Goal: Task Accomplishment & Management: Complete application form

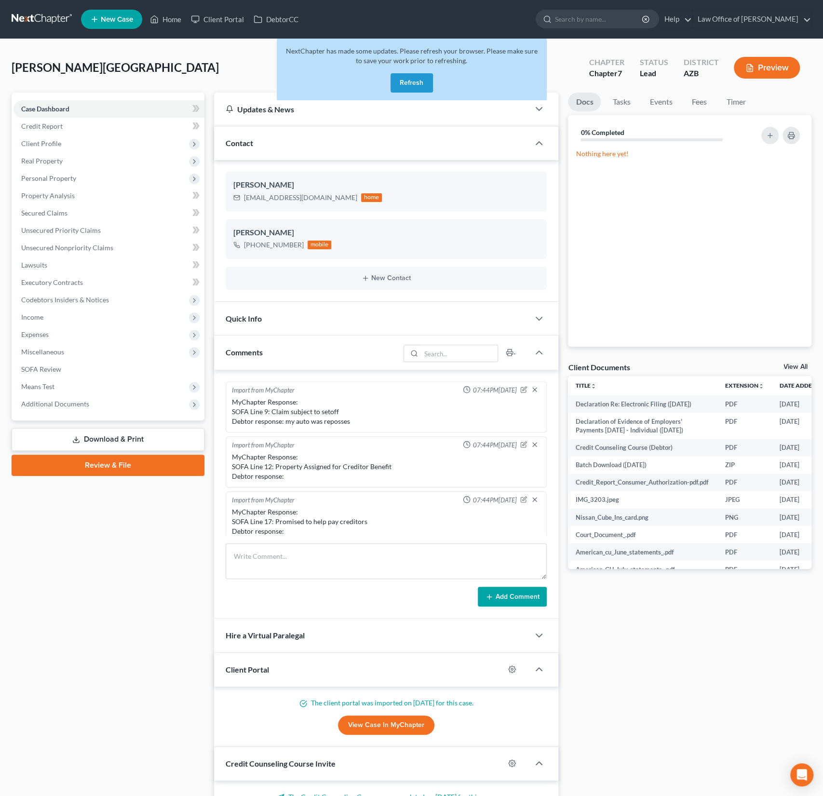
click at [411, 82] on button "Refresh" at bounding box center [411, 82] width 42 height 19
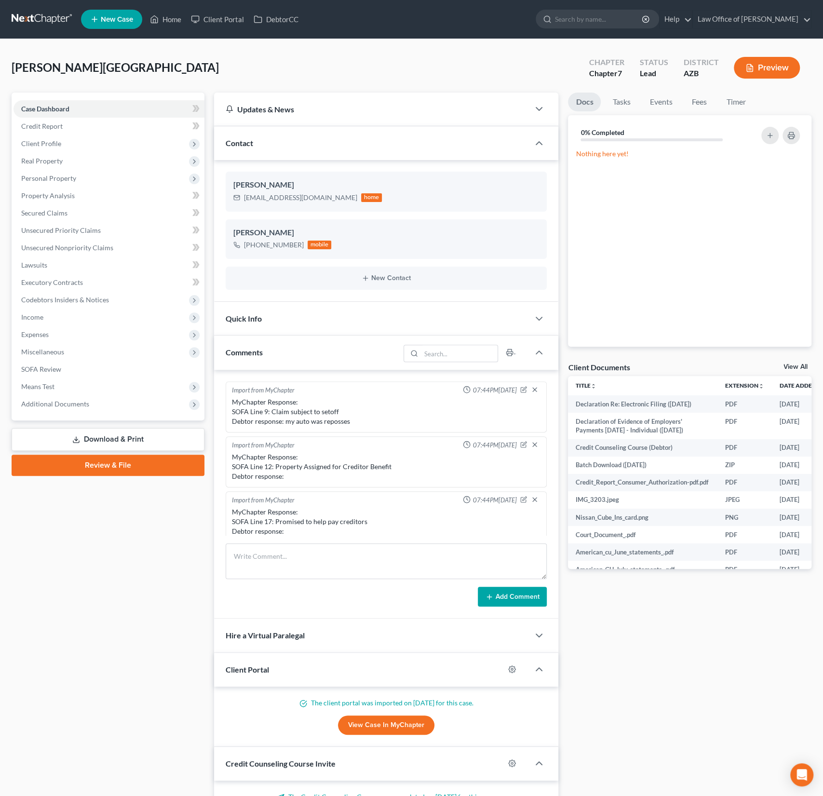
scroll to position [170, 0]
click at [124, 21] on span "New Case" at bounding box center [117, 19] width 32 height 7
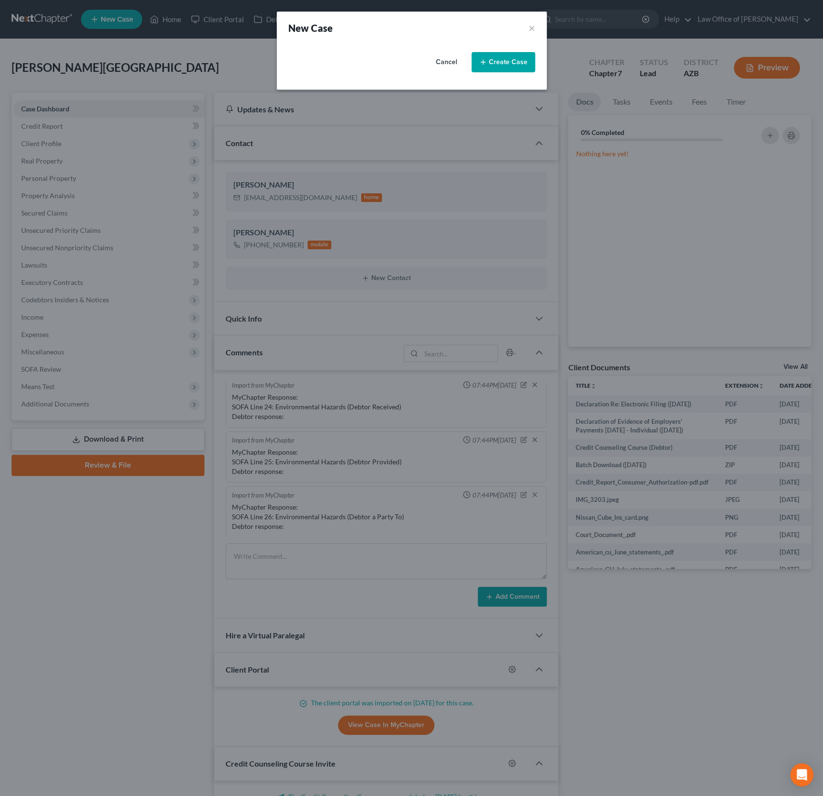
select select "4"
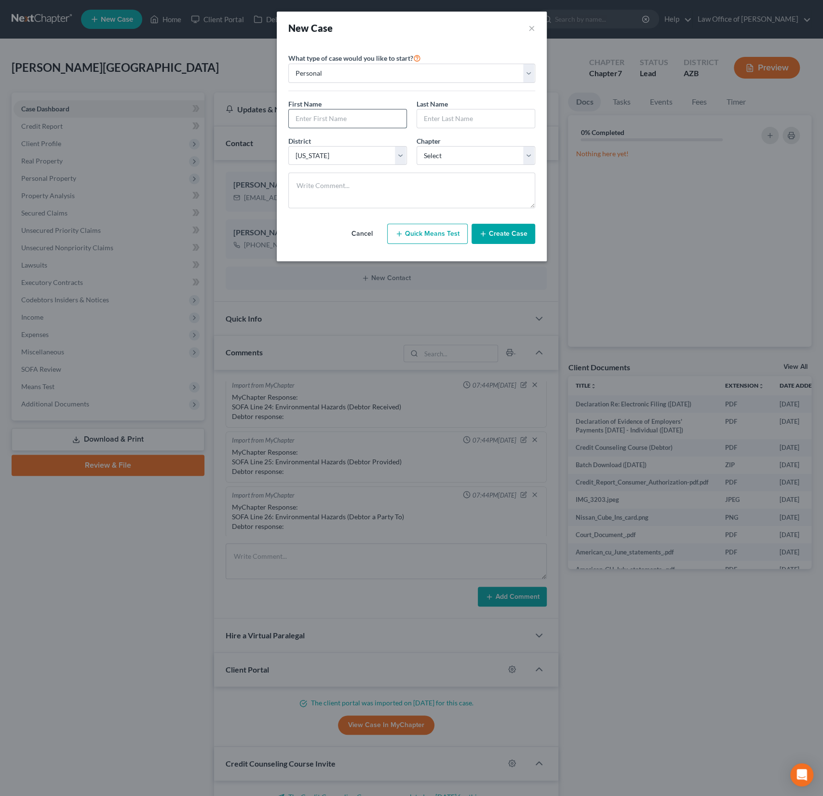
click at [319, 121] on input "text" at bounding box center [348, 118] width 118 height 18
type input "[PERSON_NAME]"
click at [454, 155] on select "Select 7 11 12 13" at bounding box center [475, 155] width 119 height 19
select select "0"
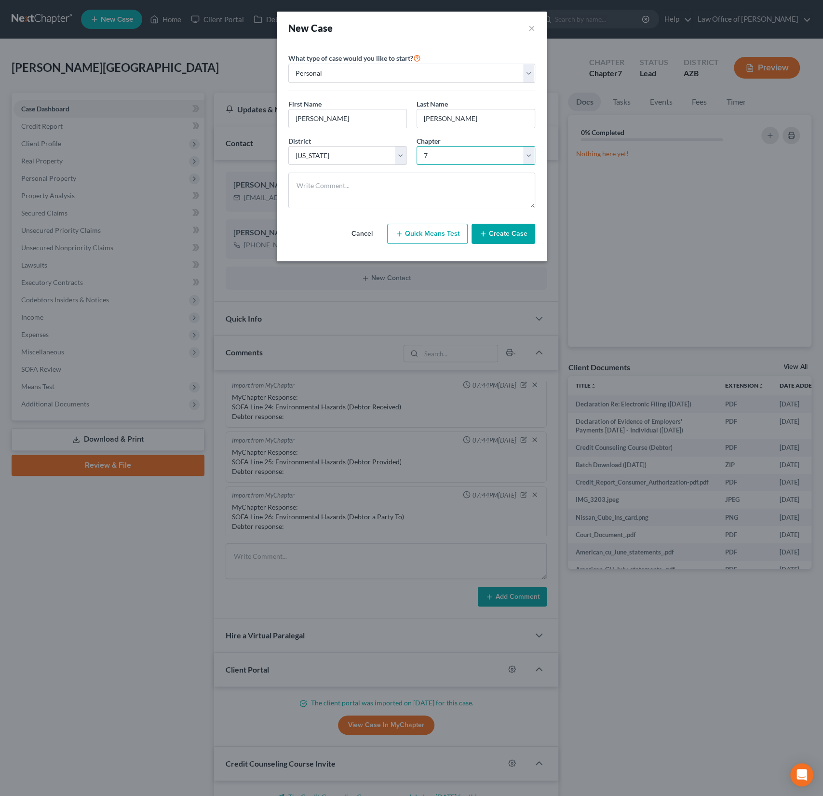
click at [416, 146] on select "Select 7 11 12 13" at bounding box center [475, 155] width 119 height 19
click at [513, 234] on button "Create Case" at bounding box center [503, 234] width 64 height 20
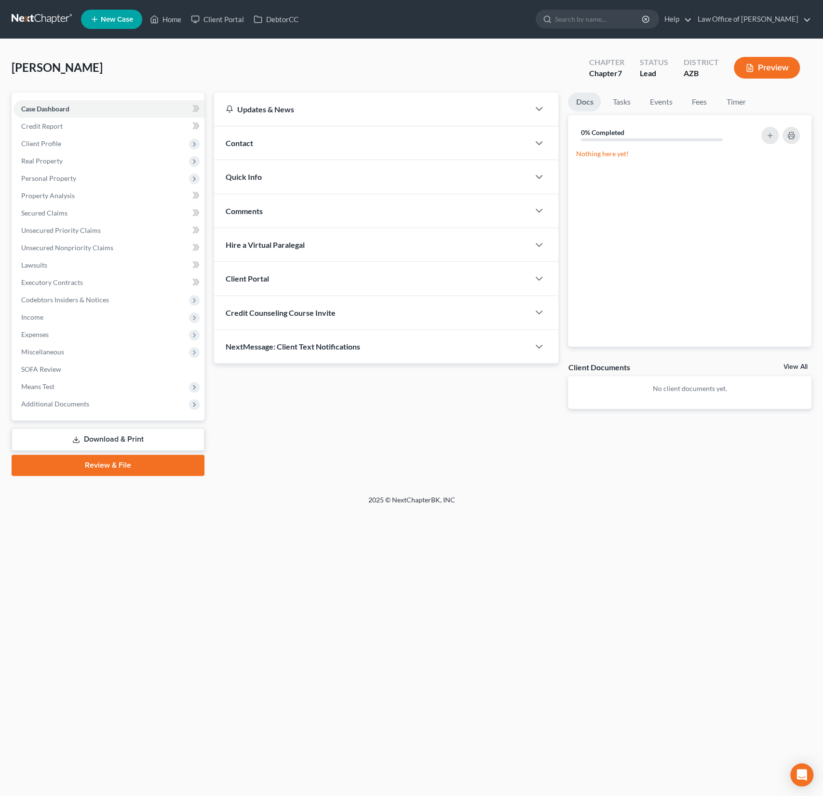
click at [292, 323] on div "Credit Counseling Course Invite" at bounding box center [372, 312] width 316 height 33
click at [272, 348] on input "text" at bounding box center [331, 351] width 210 height 18
paste input "mailto:[EMAIL_ADDRESS][DOMAIN_NAME]"
click at [254, 348] on input "mailto:[EMAIL_ADDRESS][DOMAIN_NAME]" at bounding box center [331, 351] width 210 height 18
drag, startPoint x: 252, startPoint y: 347, endPoint x: 205, endPoint y: 342, distance: 47.5
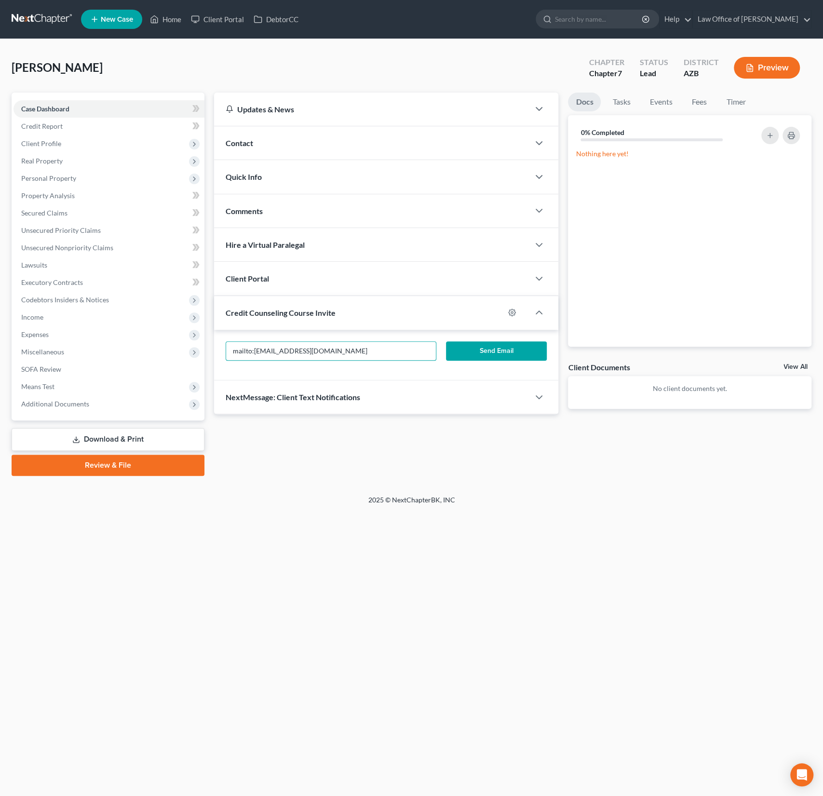
click at [205, 342] on div "Petition Navigation Case Dashboard Payments Invoices Payments Payments Credit R…" at bounding box center [411, 284] width 809 height 383
type input "[EMAIL_ADDRESS][DOMAIN_NAME]"
drag, startPoint x: 355, startPoint y: 350, endPoint x: 190, endPoint y: 339, distance: 165.2
click at [190, 339] on div "Petition Navigation Case Dashboard Payments Invoices Payments Payments Credit R…" at bounding box center [411, 284] width 809 height 383
click at [355, 345] on input "[EMAIL_ADDRESS][DOMAIN_NAME]" at bounding box center [331, 351] width 210 height 18
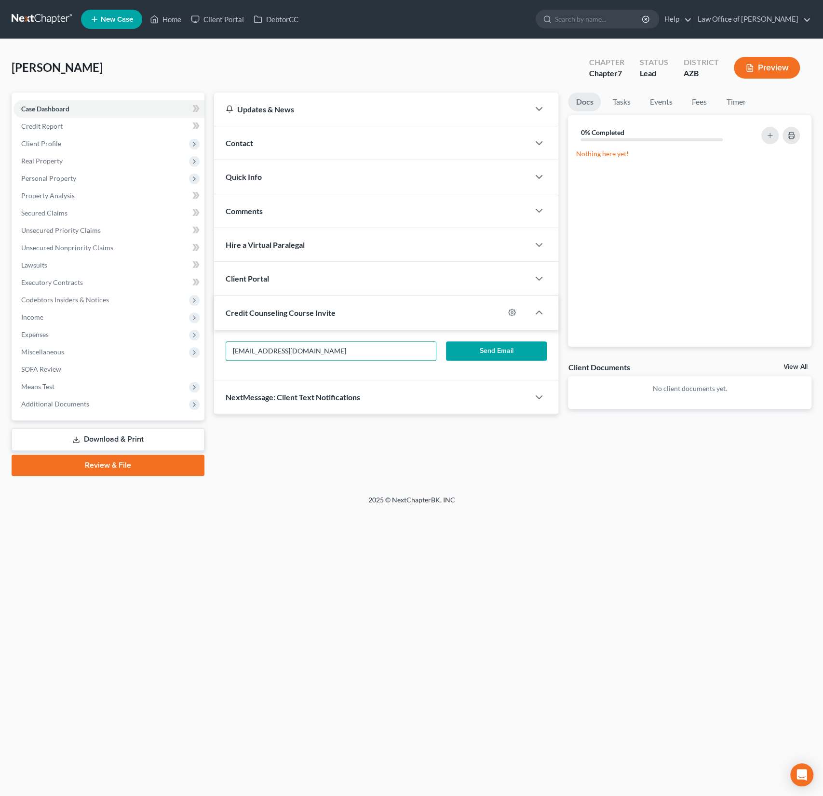
click at [483, 352] on button "Send Email" at bounding box center [496, 350] width 101 height 19
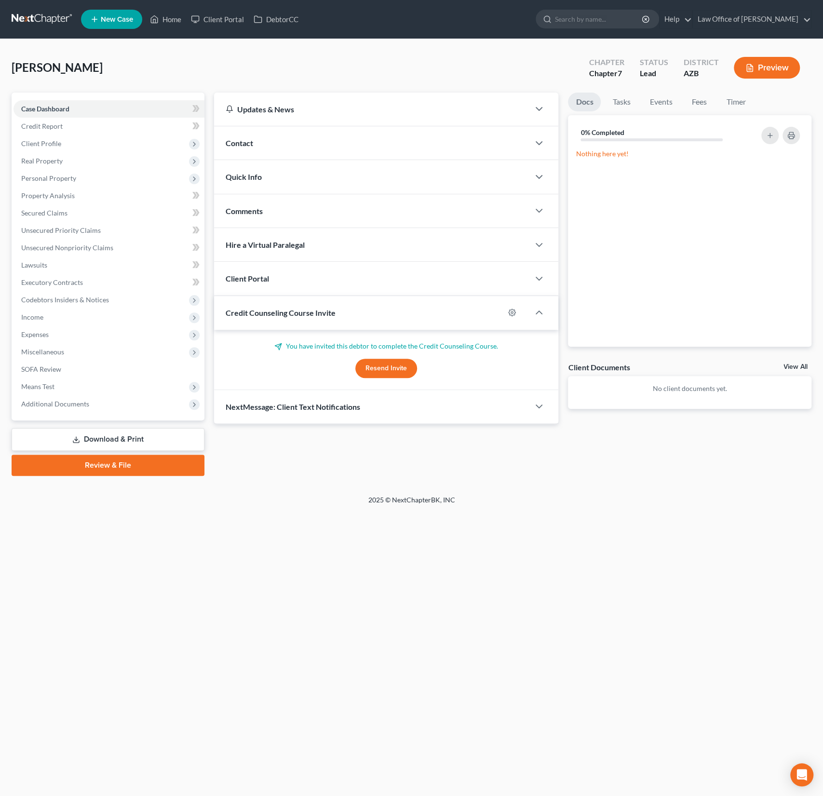
click at [294, 282] on div "Client Portal" at bounding box center [372, 278] width 316 height 33
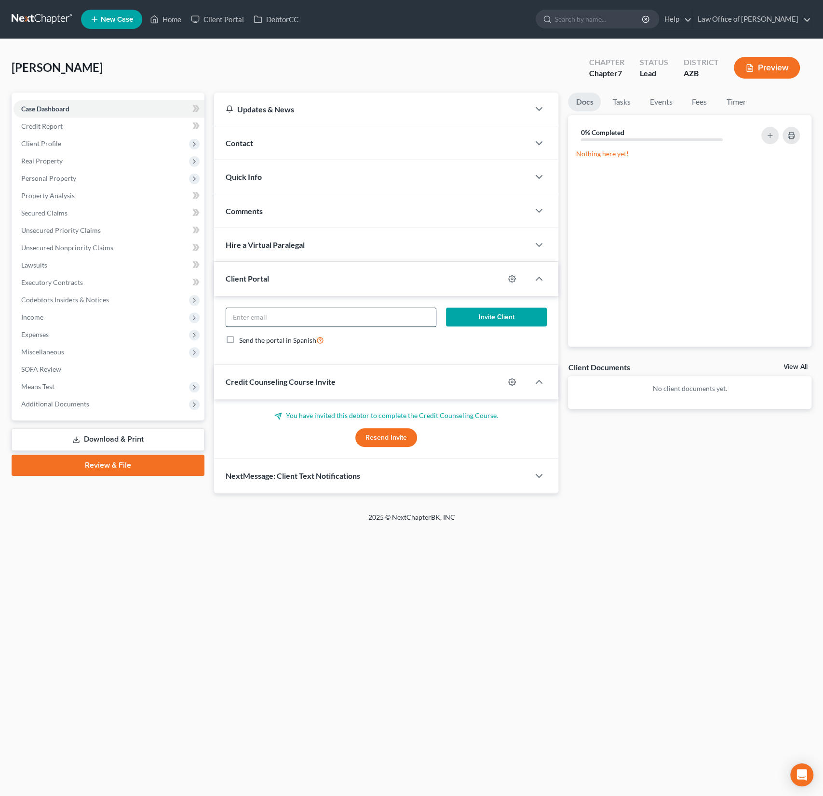
click at [271, 317] on input "email" at bounding box center [331, 317] width 210 height 18
paste input "[EMAIL_ADDRESS][DOMAIN_NAME]"
type input "[EMAIL_ADDRESS][DOMAIN_NAME]"
click at [474, 312] on button "Invite Client" at bounding box center [496, 316] width 101 height 19
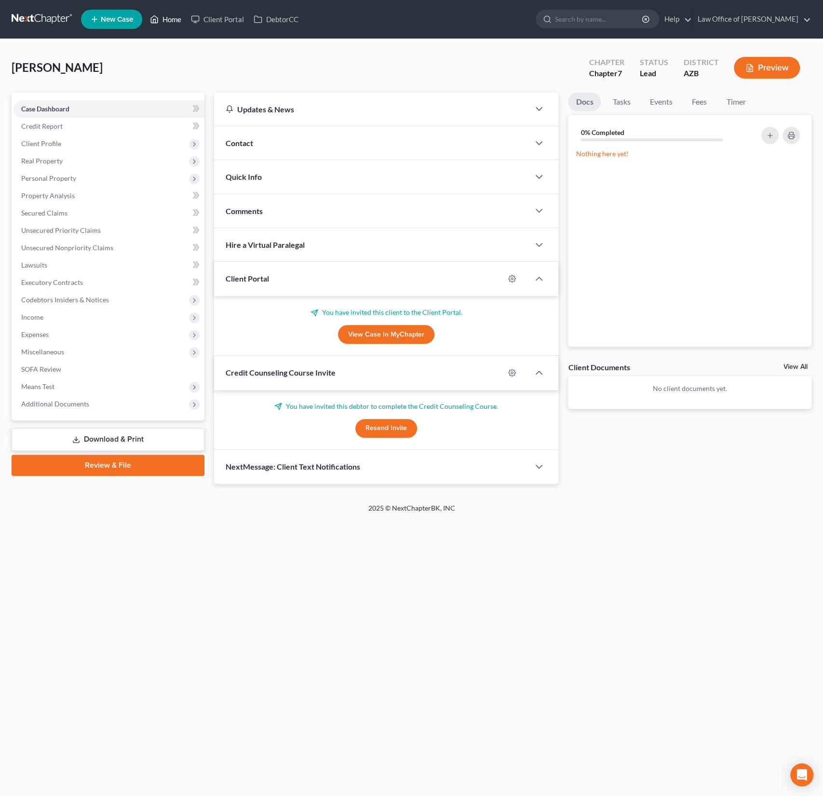
click at [173, 23] on link "Home" at bounding box center [165, 19] width 41 height 17
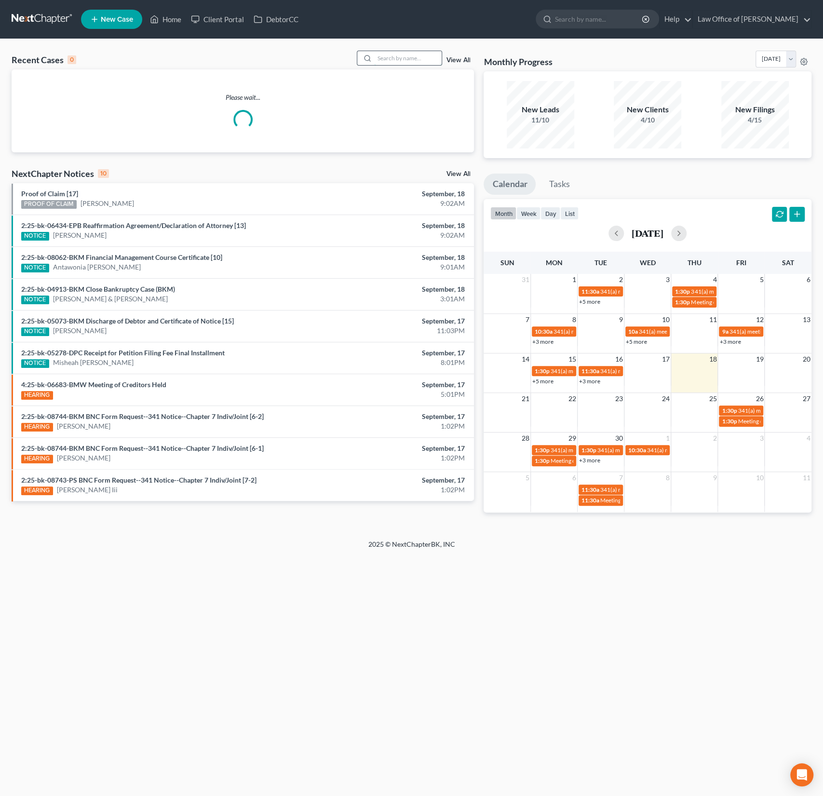
click at [420, 59] on input "search" at bounding box center [407, 58] width 67 height 14
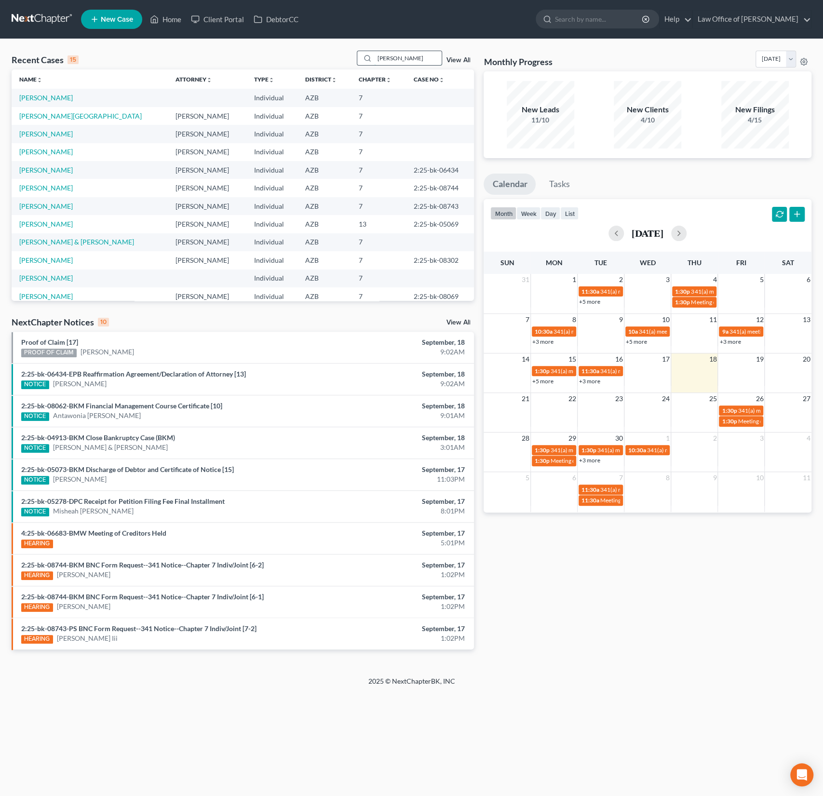
type input "[PERSON_NAME]"
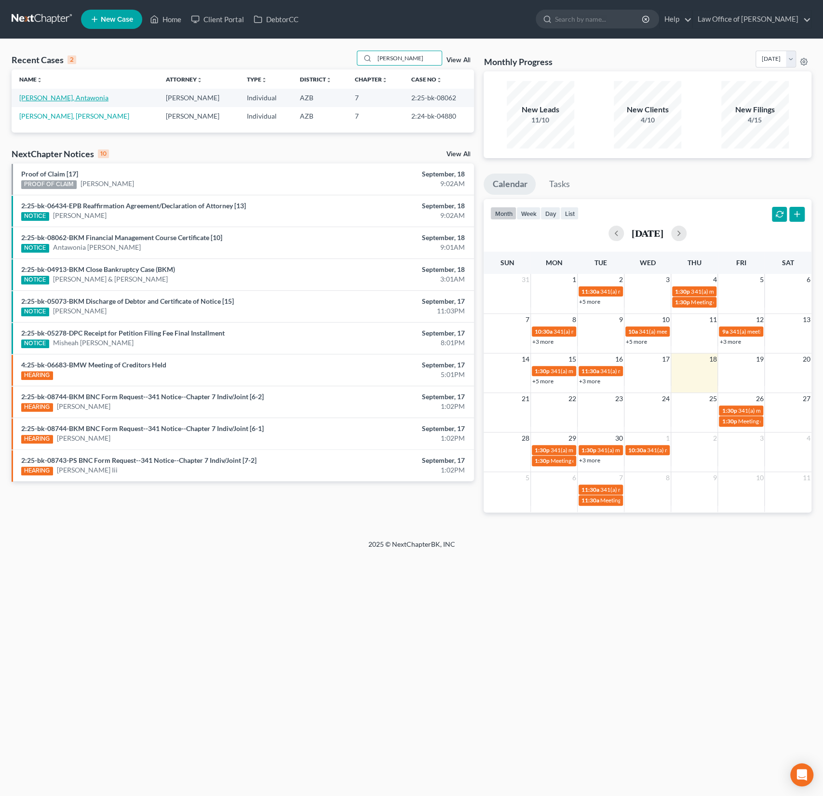
click at [59, 96] on link "[PERSON_NAME], Antawonia" at bounding box center [63, 97] width 89 height 8
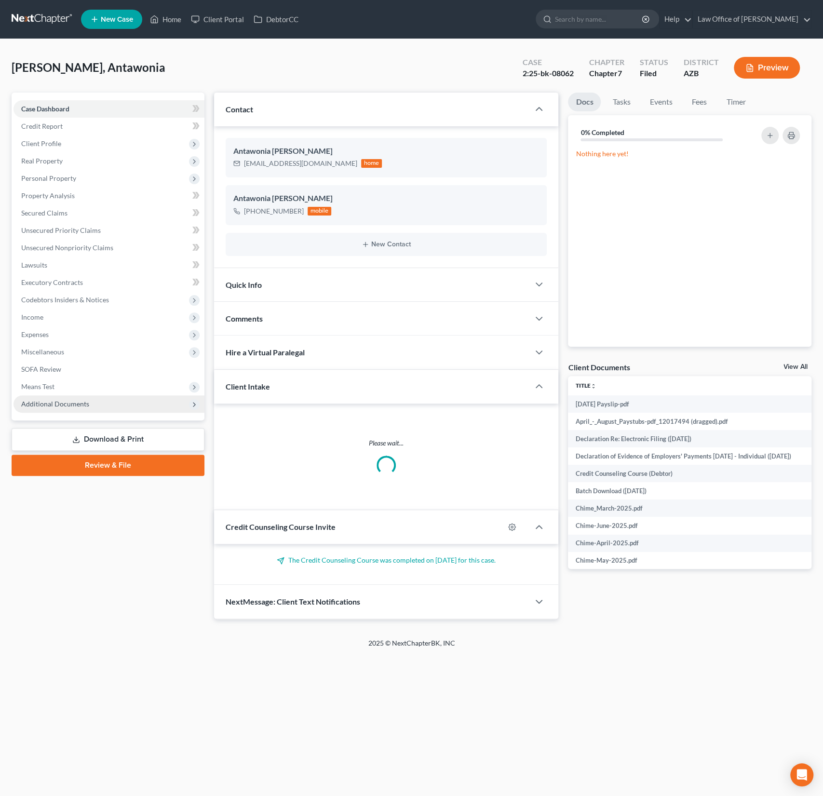
click at [77, 412] on span "Additional Documents" at bounding box center [108, 403] width 191 height 17
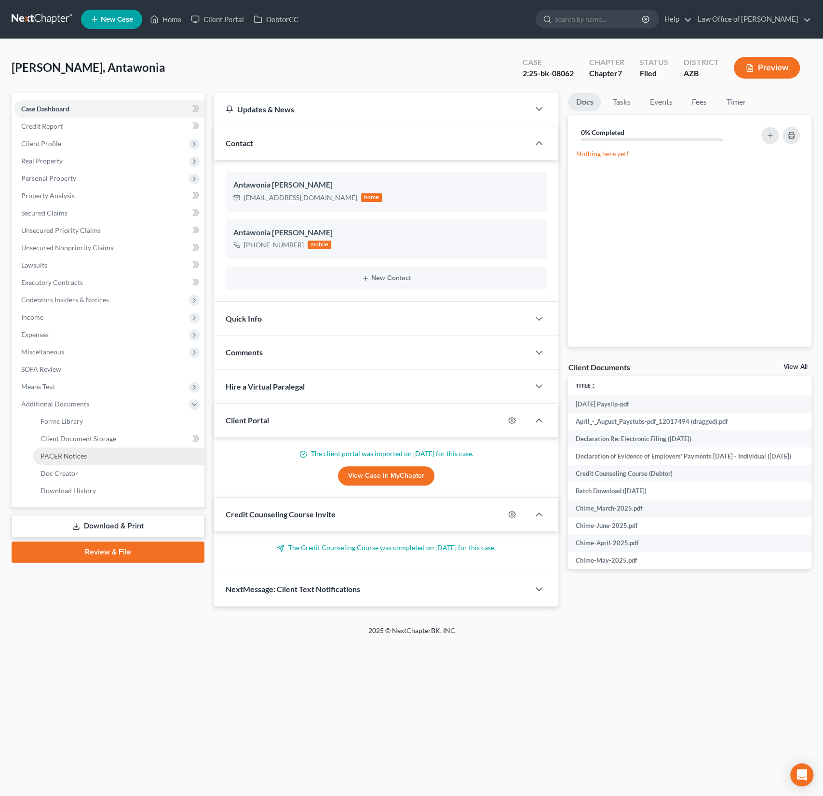
click at [74, 454] on span "PACER Notices" at bounding box center [63, 456] width 46 height 8
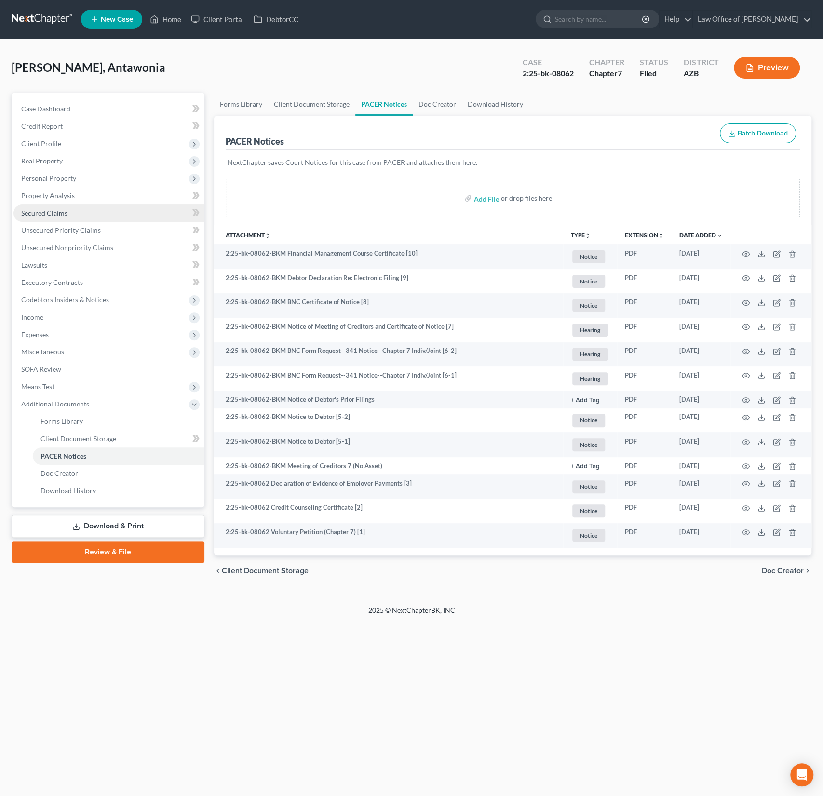
click at [52, 210] on span "Secured Claims" at bounding box center [44, 213] width 46 height 8
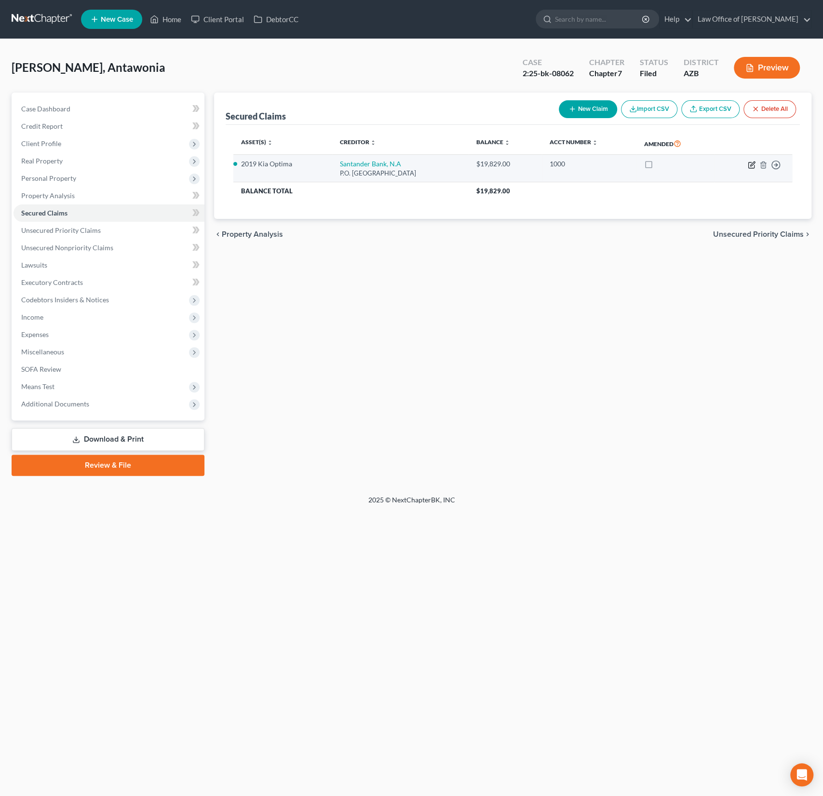
click at [751, 162] on icon "button" at bounding box center [752, 163] width 4 height 4
select select "45"
select select "0"
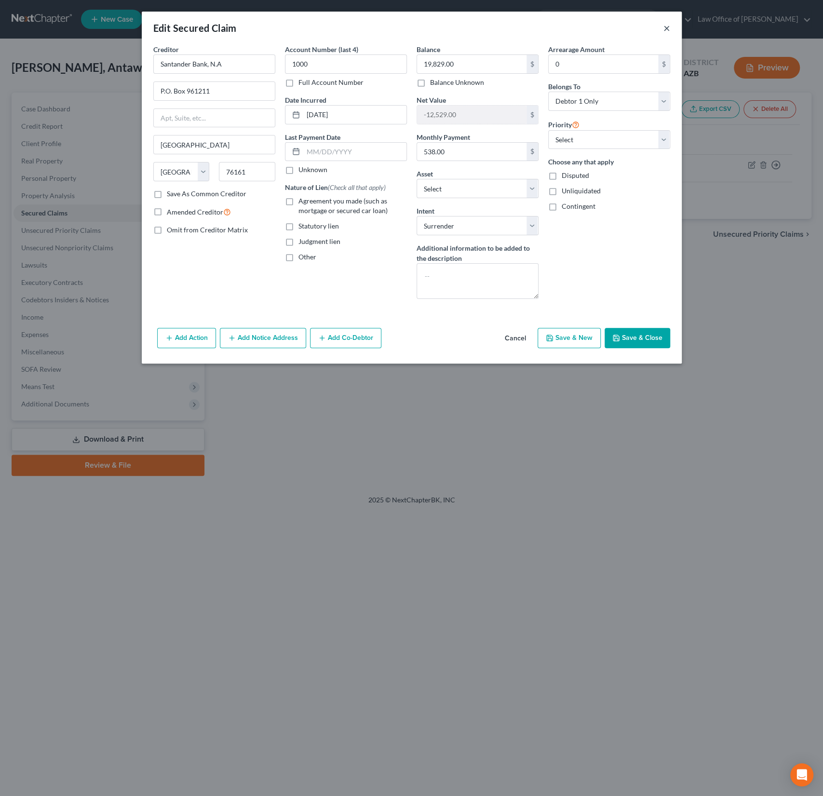
click at [666, 27] on button "×" at bounding box center [666, 28] width 7 height 12
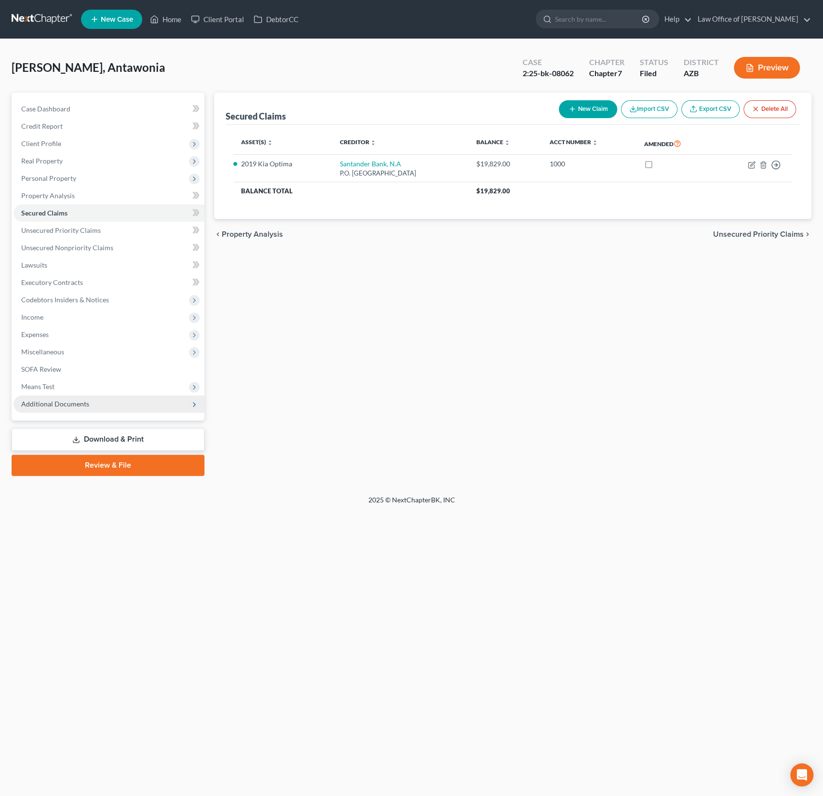
click at [79, 402] on span "Additional Documents" at bounding box center [55, 403] width 68 height 8
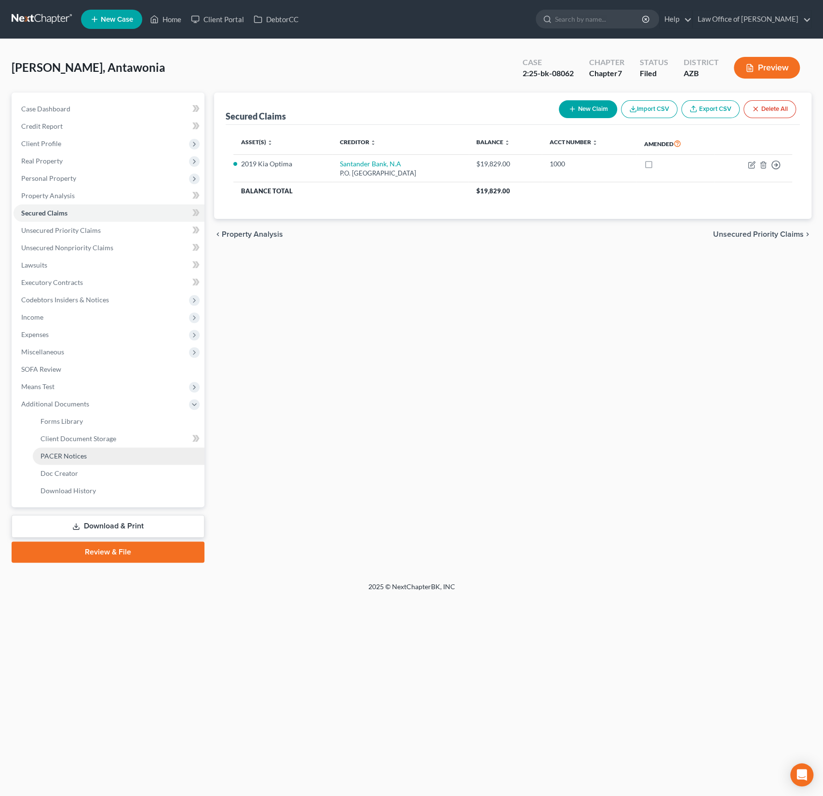
click at [80, 459] on span "PACER Notices" at bounding box center [63, 456] width 46 height 8
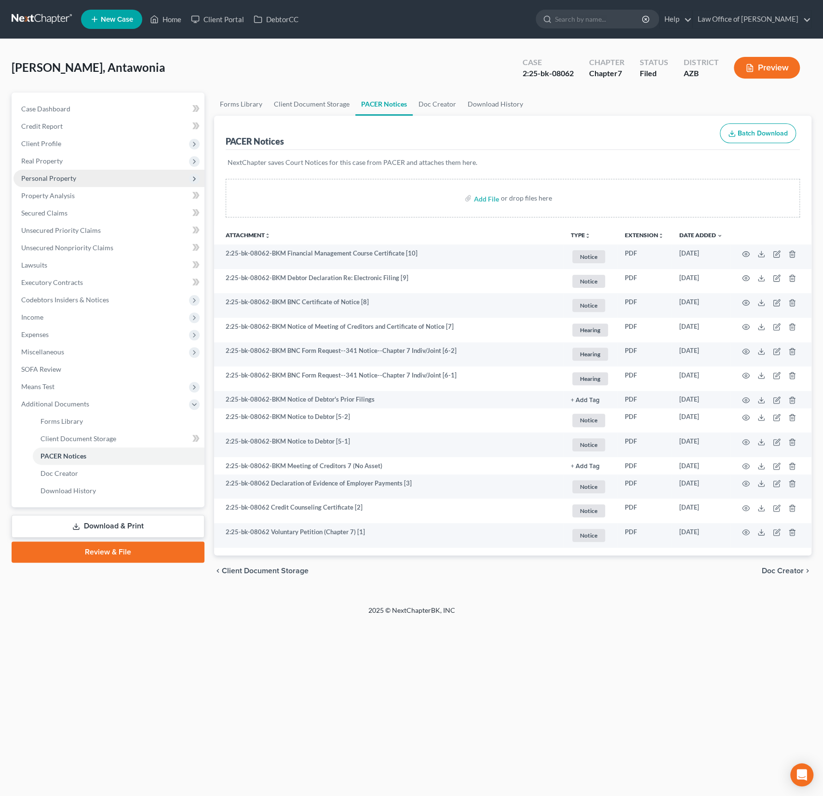
click at [67, 179] on span "Personal Property" at bounding box center [48, 178] width 55 height 8
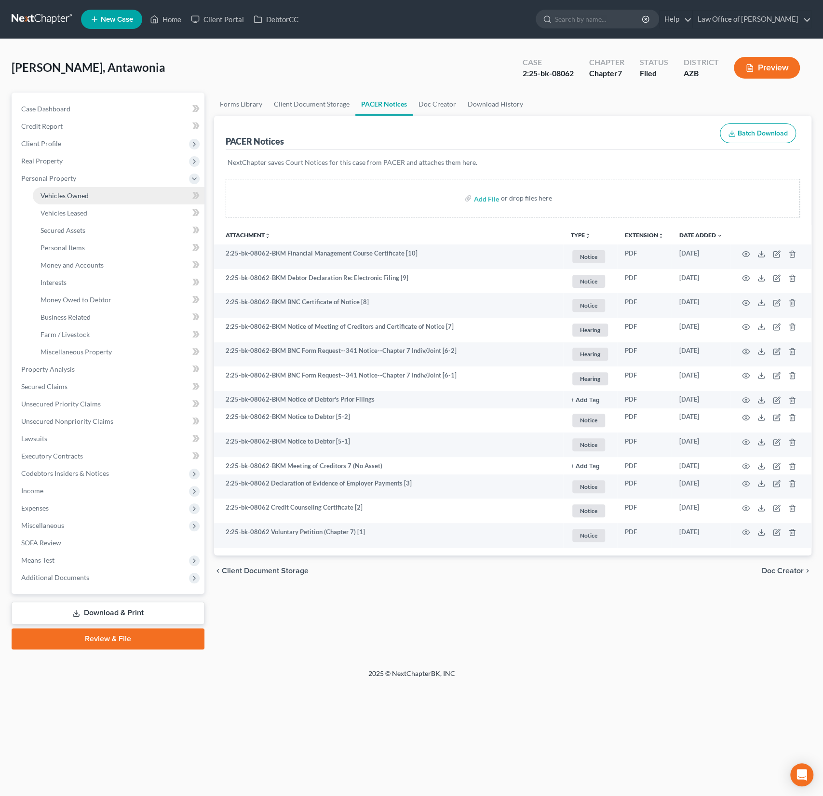
click at [82, 196] on span "Vehicles Owned" at bounding box center [64, 195] width 48 height 8
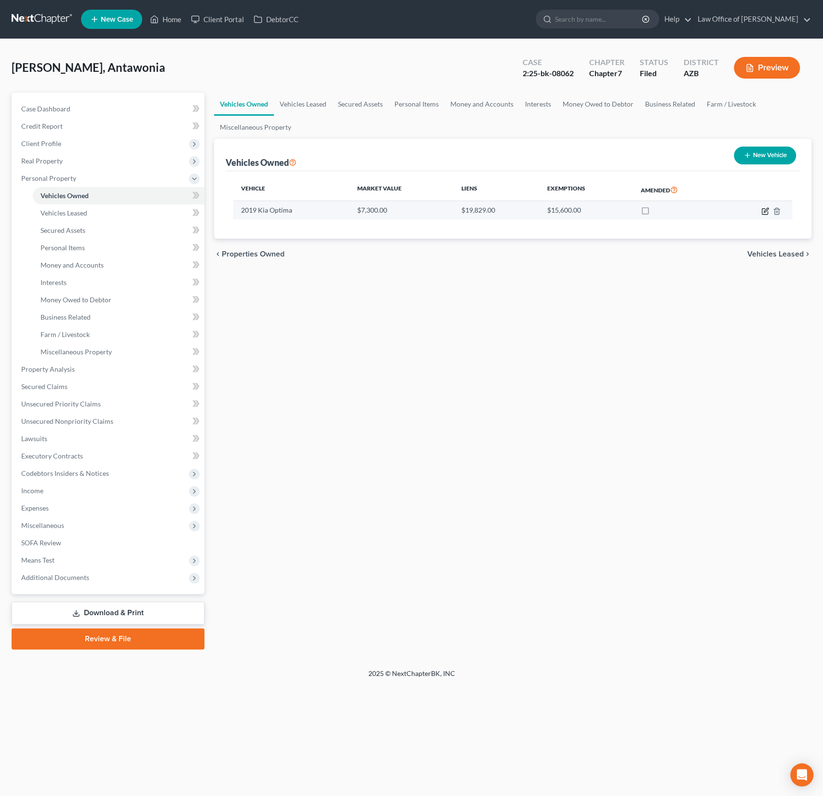
click at [761, 212] on icon "button" at bounding box center [764, 211] width 6 height 6
select select "0"
select select "7"
select select "1"
select select "0"
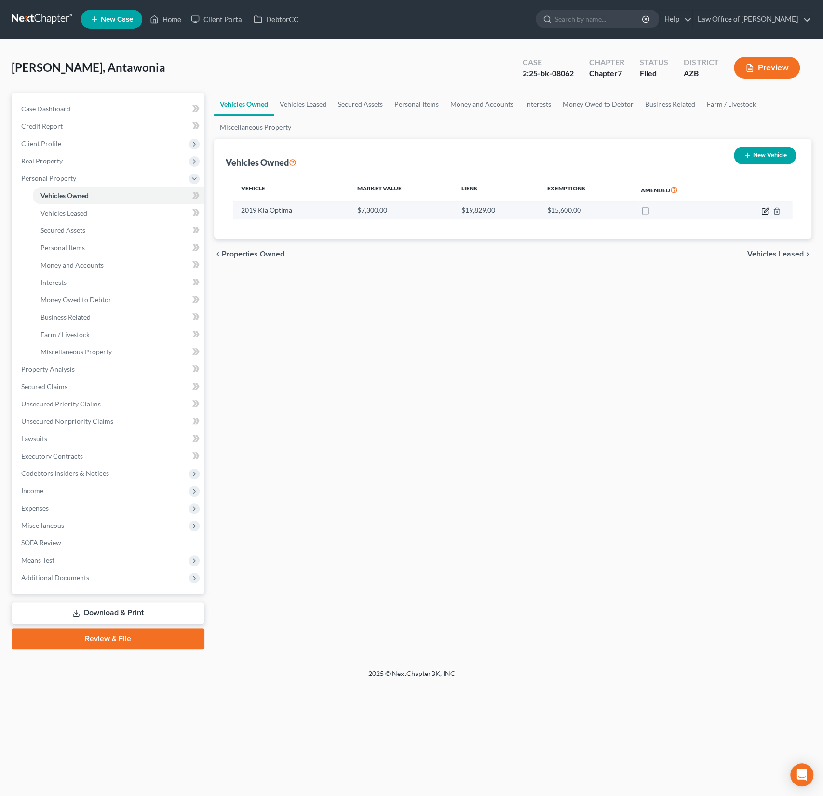
select select "45"
select select "0"
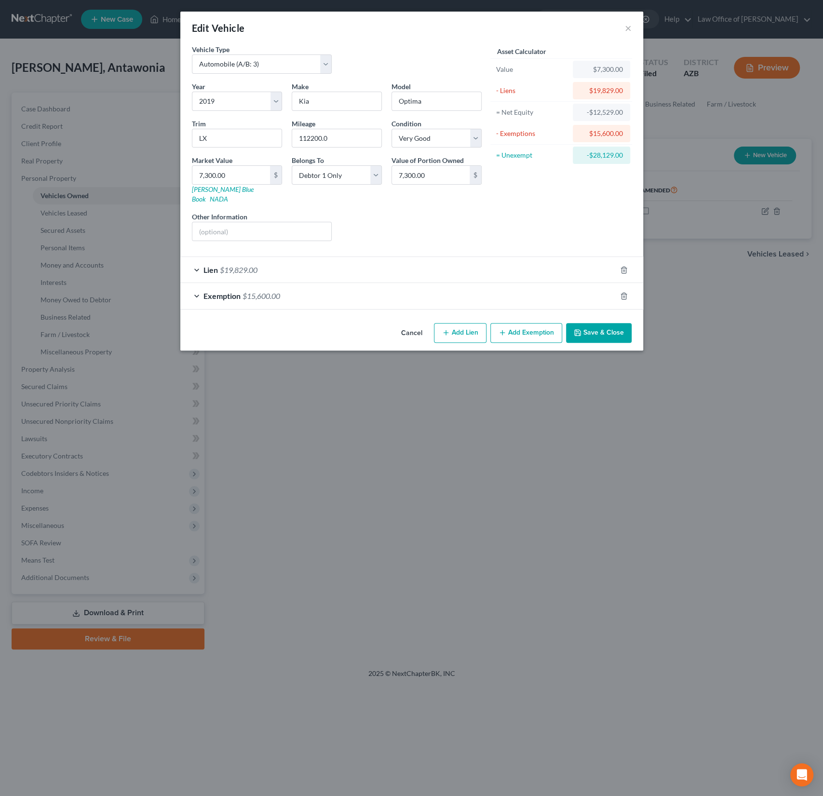
click at [303, 258] on div "Lien $19,829.00" at bounding box center [398, 270] width 436 height 26
